Goal: Task Accomplishment & Management: Use online tool/utility

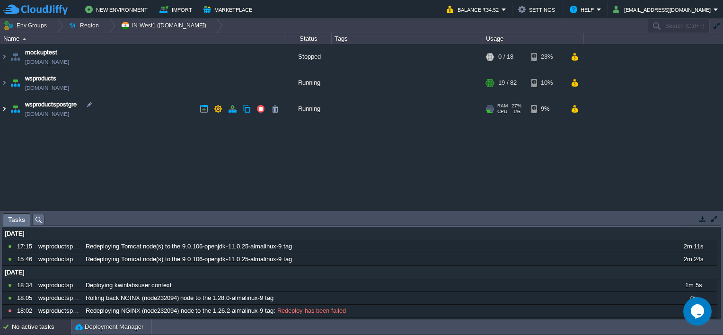
click at [5, 112] on img at bounding box center [4, 109] width 8 height 26
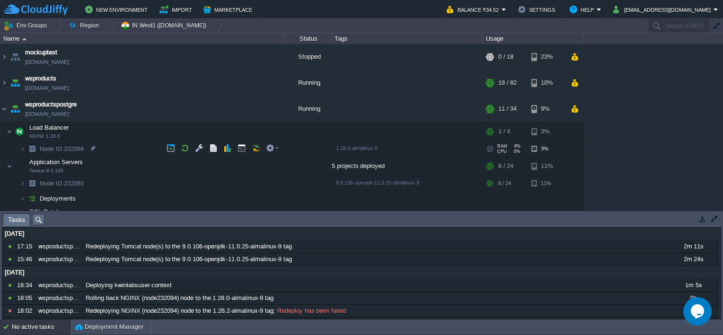
scroll to position [29, 0]
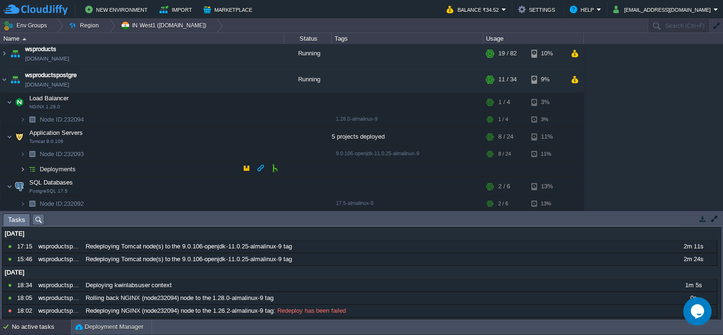
click at [22, 165] on img at bounding box center [23, 169] width 6 height 15
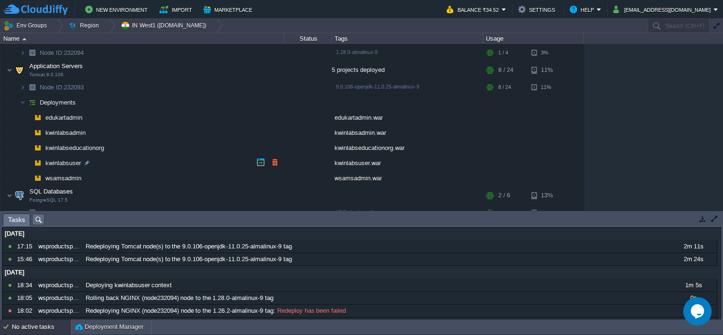
scroll to position [96, 0]
click at [245, 103] on button "button" at bounding box center [246, 101] width 9 height 9
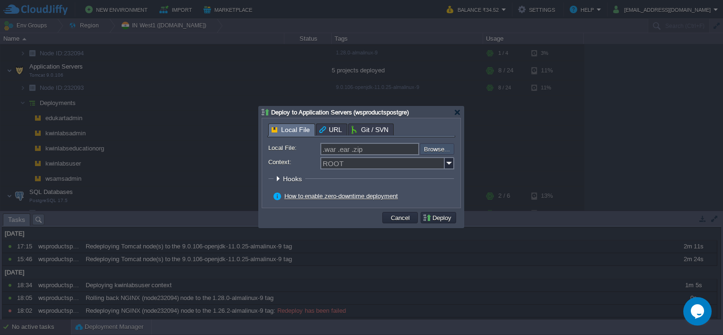
click at [438, 147] on input "file" at bounding box center [395, 148] width 120 height 11
type input "C:\fakepath\wsamsadmin.war"
type input "wsamsadmin.war"
click at [451, 165] on img at bounding box center [449, 163] width 9 height 12
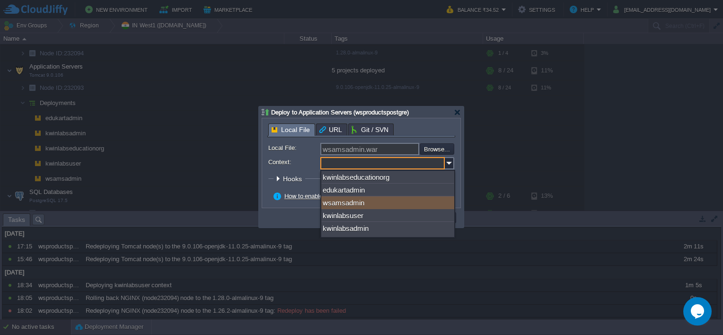
click at [375, 205] on div "wsamsadmin" at bounding box center [387, 202] width 133 height 13
type input "wsamsadmin"
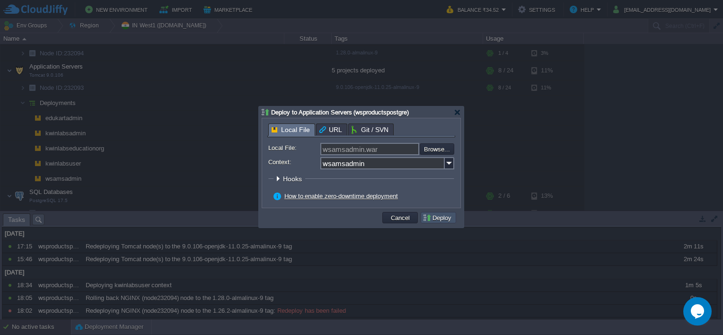
click at [443, 218] on button "Deploy" at bounding box center [439, 217] width 32 height 9
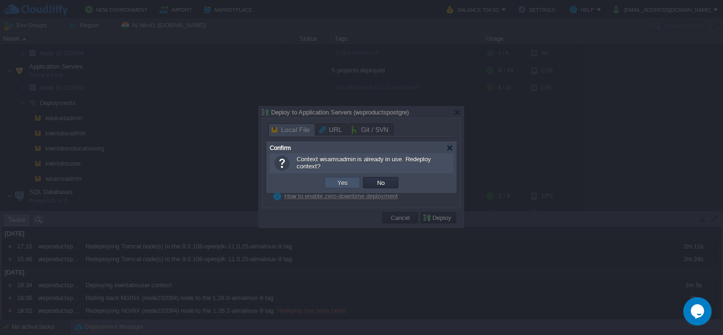
click at [335, 183] on button "Yes" at bounding box center [343, 182] width 16 height 9
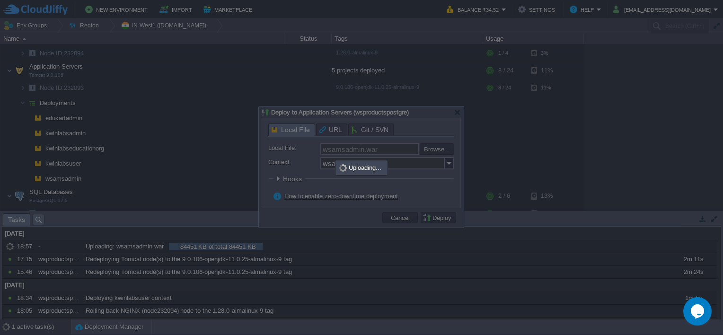
scroll to position [0, 0]
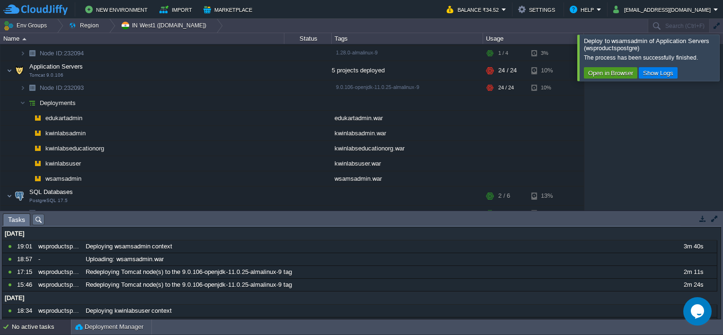
click at [611, 76] on button "Open in Browser" at bounding box center [610, 73] width 51 height 9
